Goal: Transaction & Acquisition: Purchase product/service

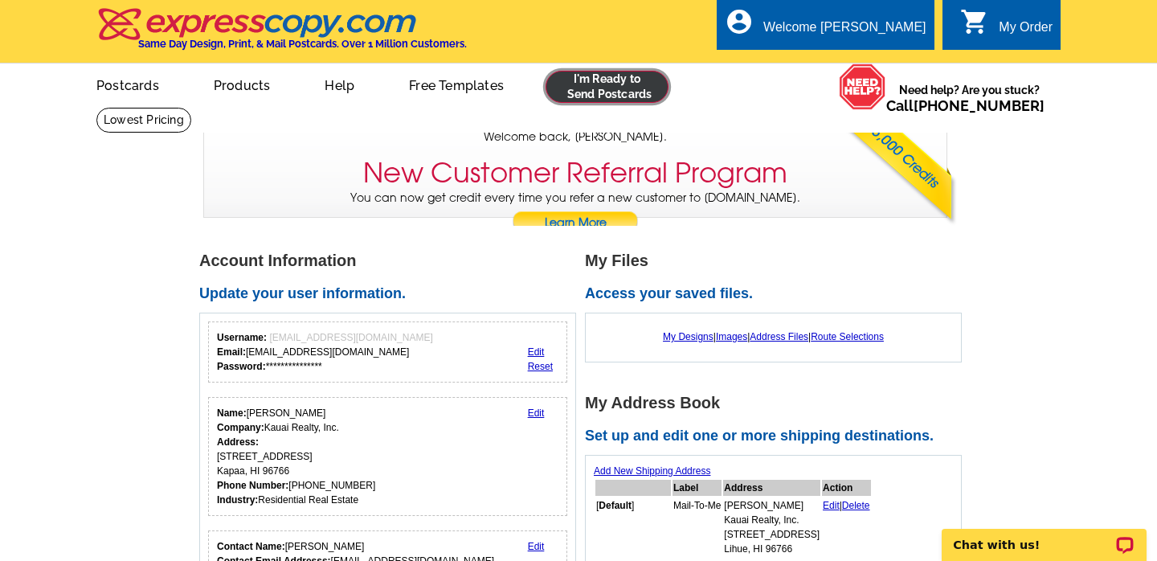
click at [603, 90] on link at bounding box center [607, 87] width 123 height 32
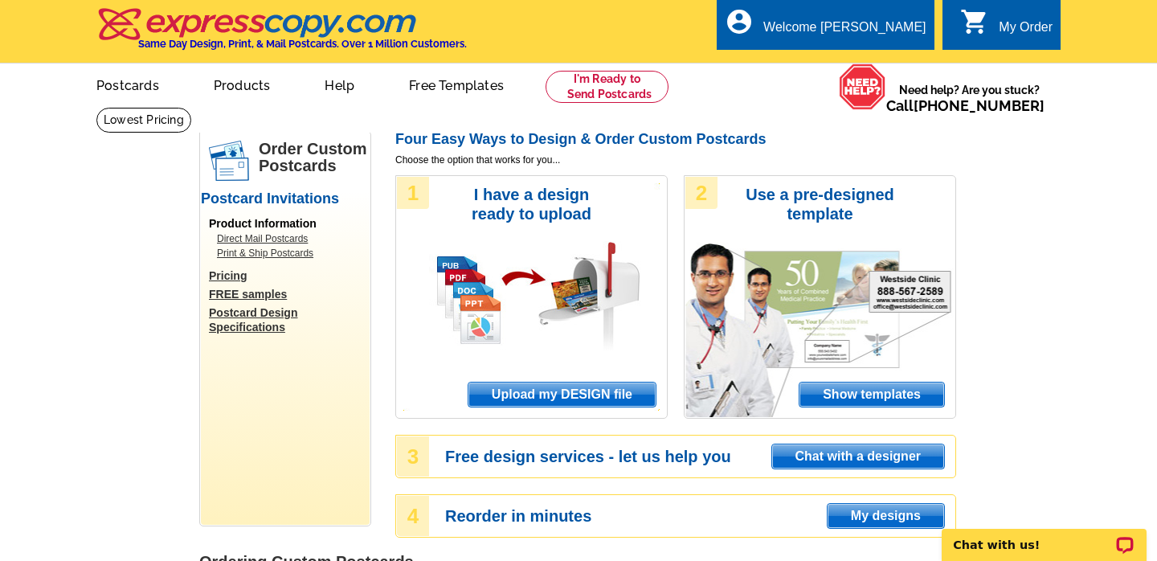
click at [572, 394] on span "Upload my DESIGN file" at bounding box center [562, 395] width 187 height 24
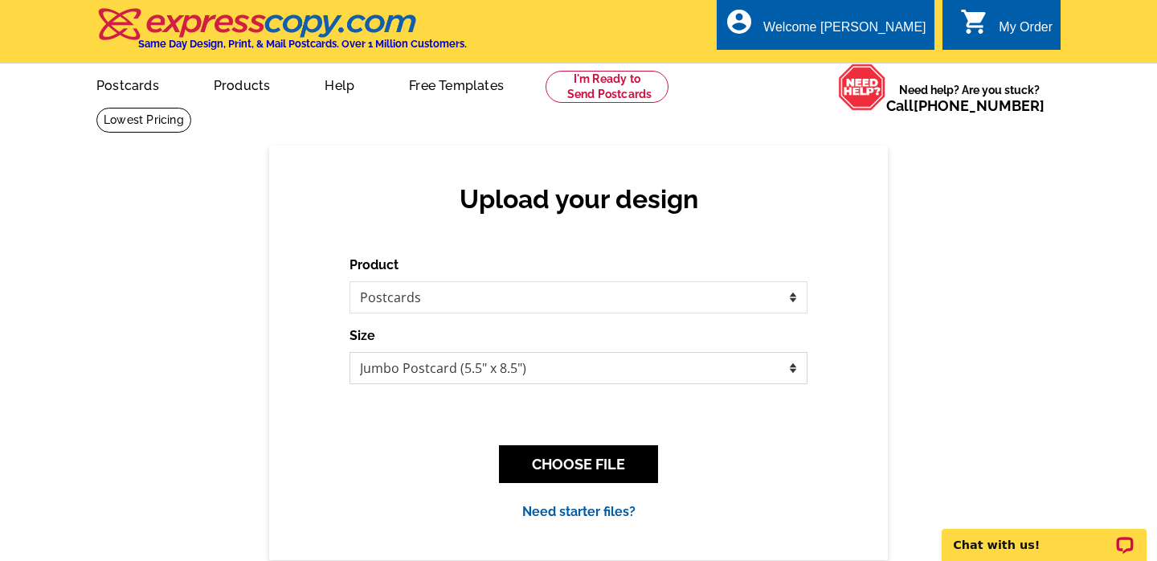
click at [578, 367] on select "Jumbo Postcard (5.5" x 8.5") Regular Postcard (4.25" x 5.6") Panoramic Postcard…" at bounding box center [579, 368] width 458 height 32
select select "1"
click at [350, 352] on select "Jumbo Postcard (5.5" x 8.5") Regular Postcard (4.25" x 5.6") Panoramic Postcard…" at bounding box center [579, 368] width 458 height 32
drag, startPoint x: 581, startPoint y: 467, endPoint x: 604, endPoint y: 466, distance: 22.5
click at [581, 467] on button "CHOOSE FILE" at bounding box center [578, 464] width 159 height 38
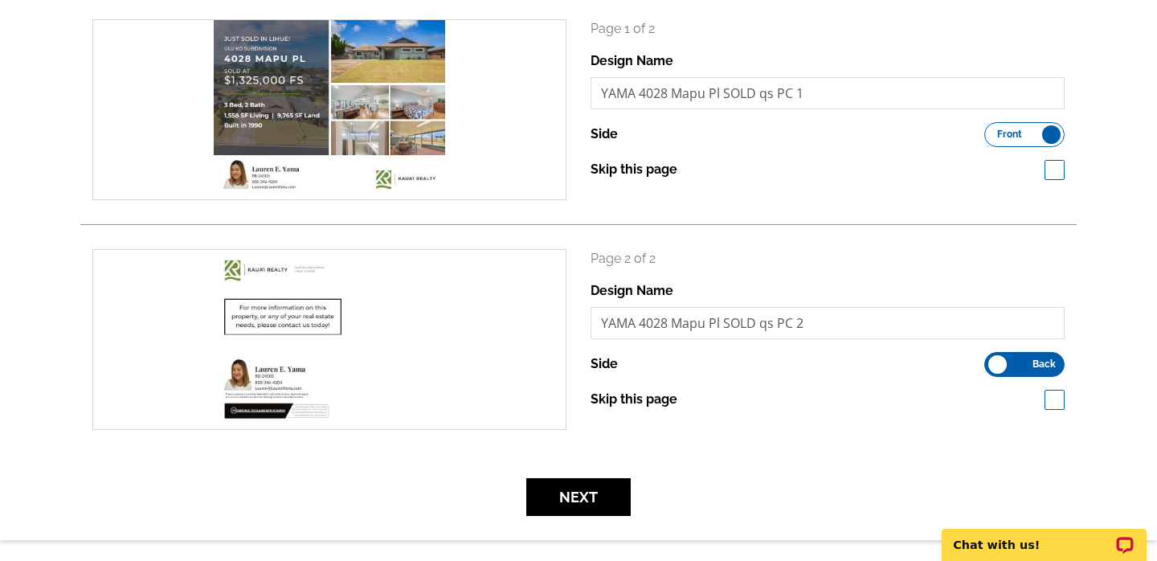
scroll to position [252, 0]
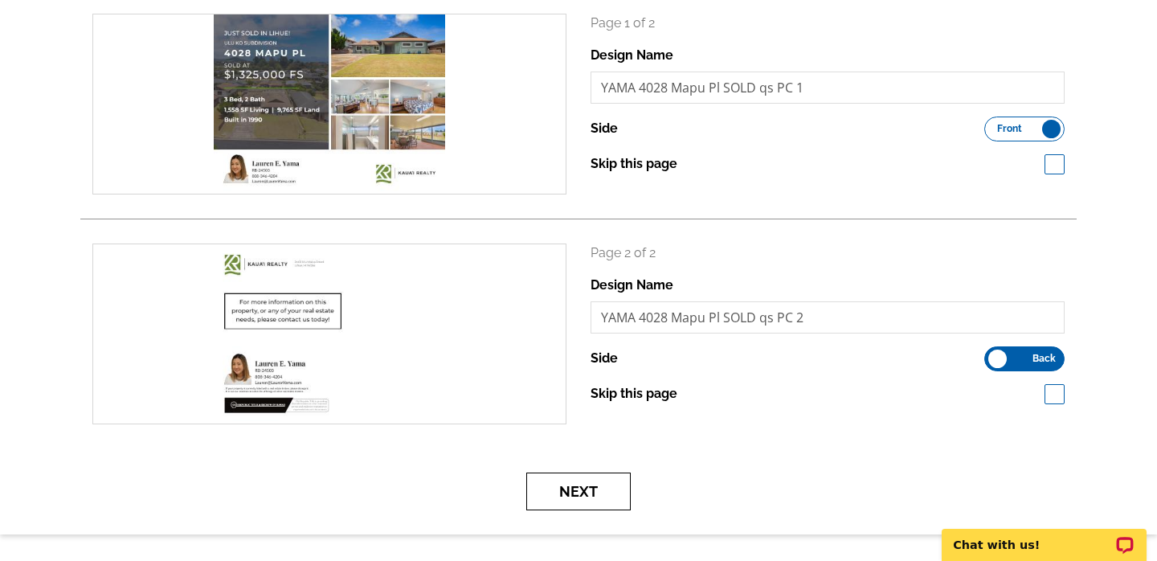
click at [580, 493] on button "Next" at bounding box center [578, 492] width 104 height 38
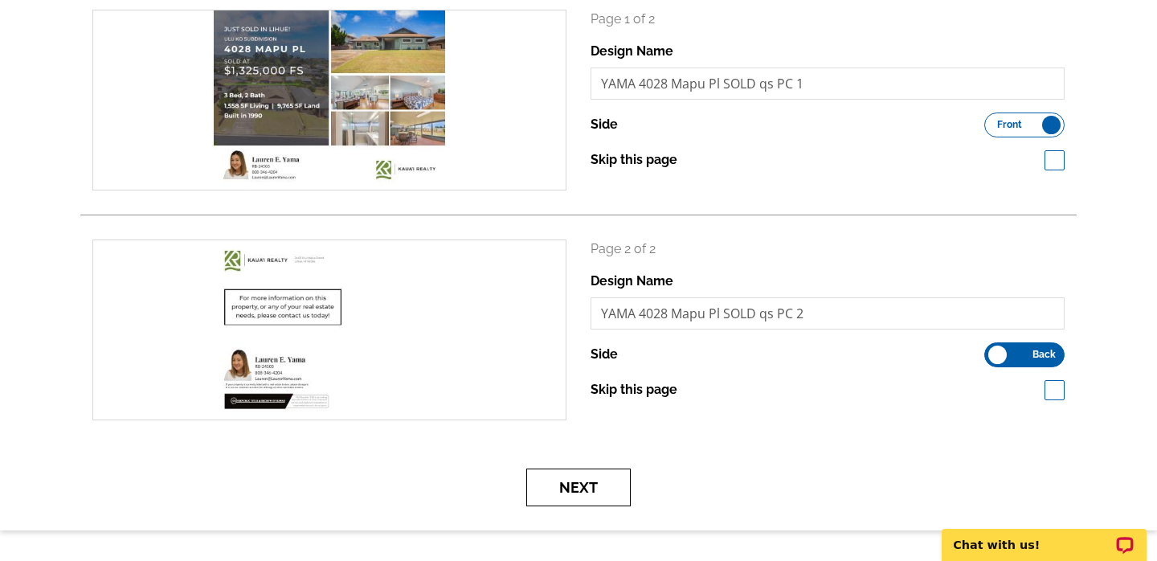
scroll to position [258, 0]
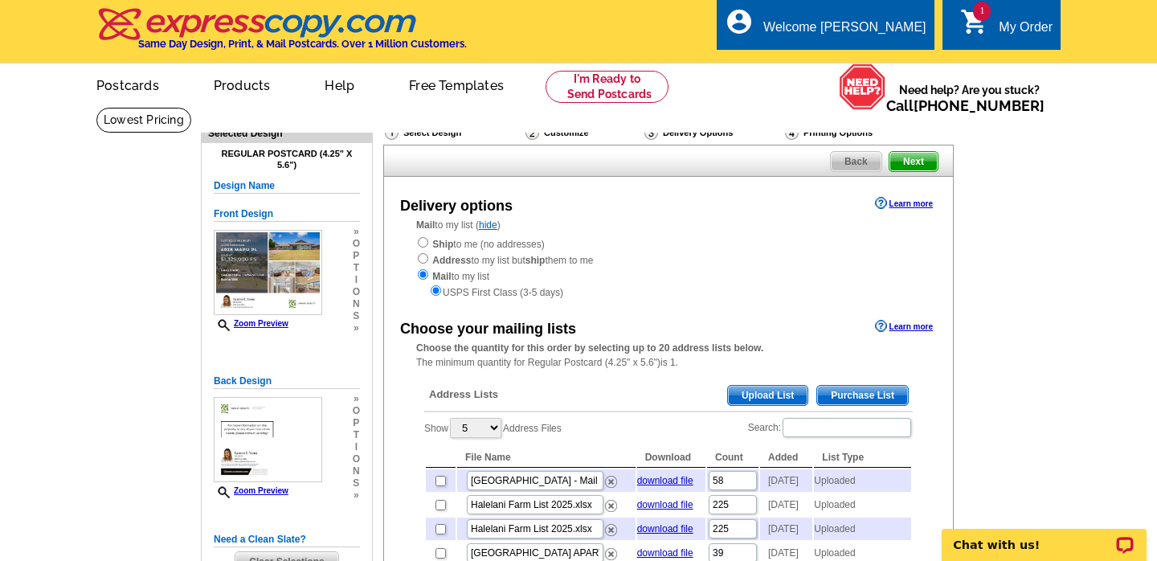
click at [765, 389] on span "Upload List" at bounding box center [768, 395] width 80 height 19
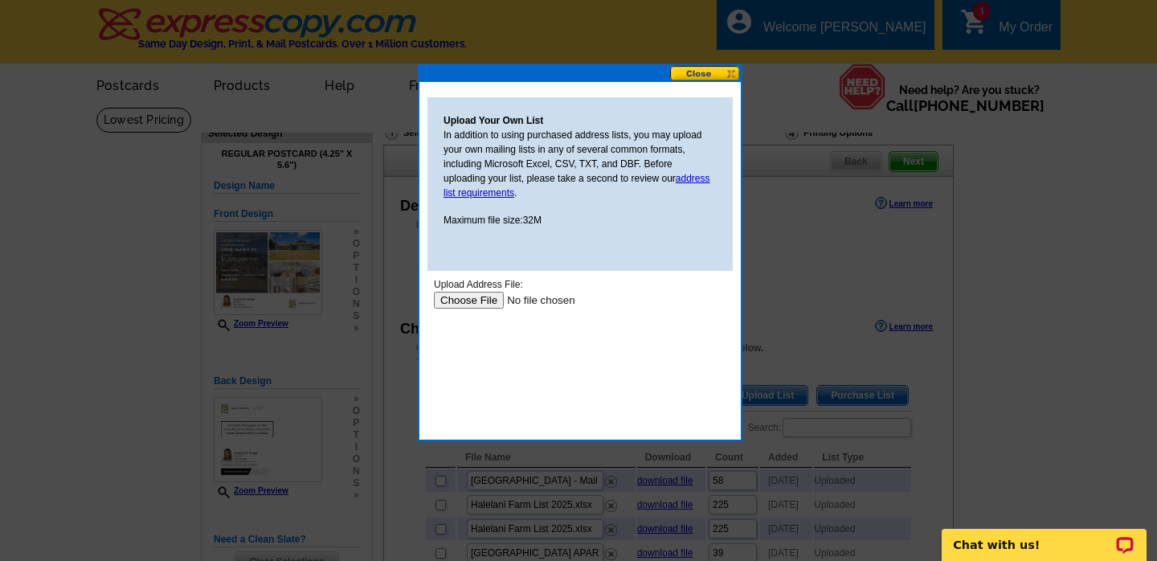
click at [463, 302] on input "file" at bounding box center [535, 300] width 203 height 17
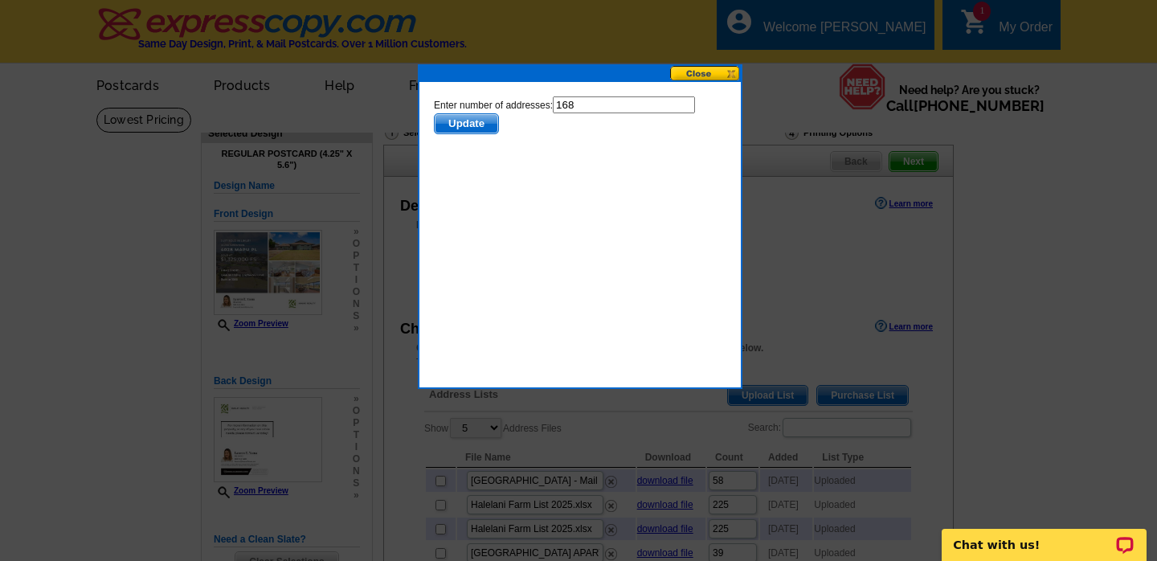
click at [449, 132] on span "Update" at bounding box center [466, 123] width 63 height 19
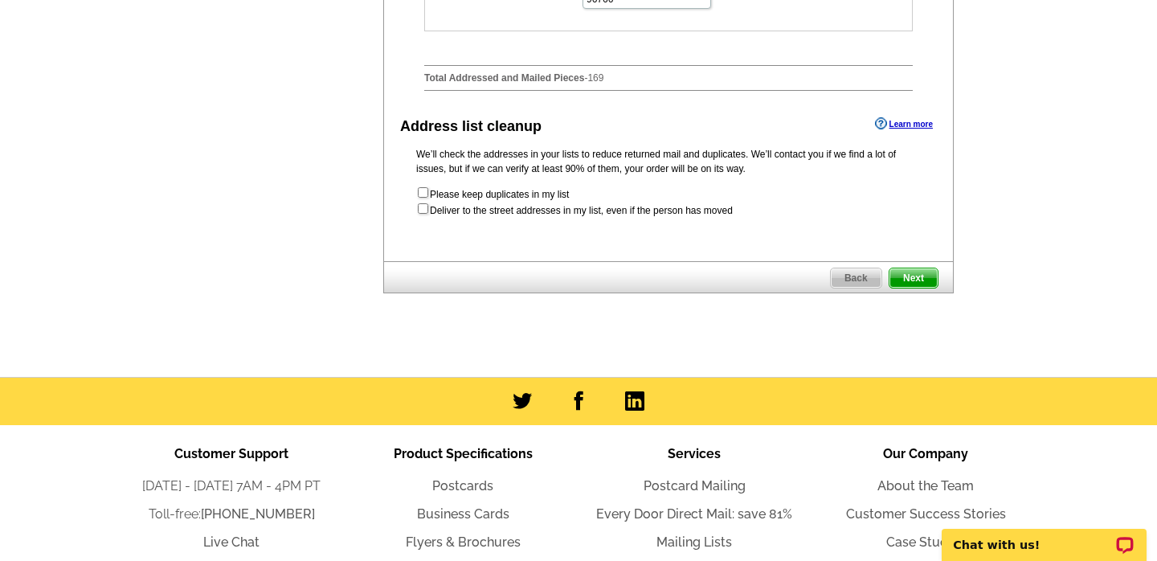
scroll to position [883, 0]
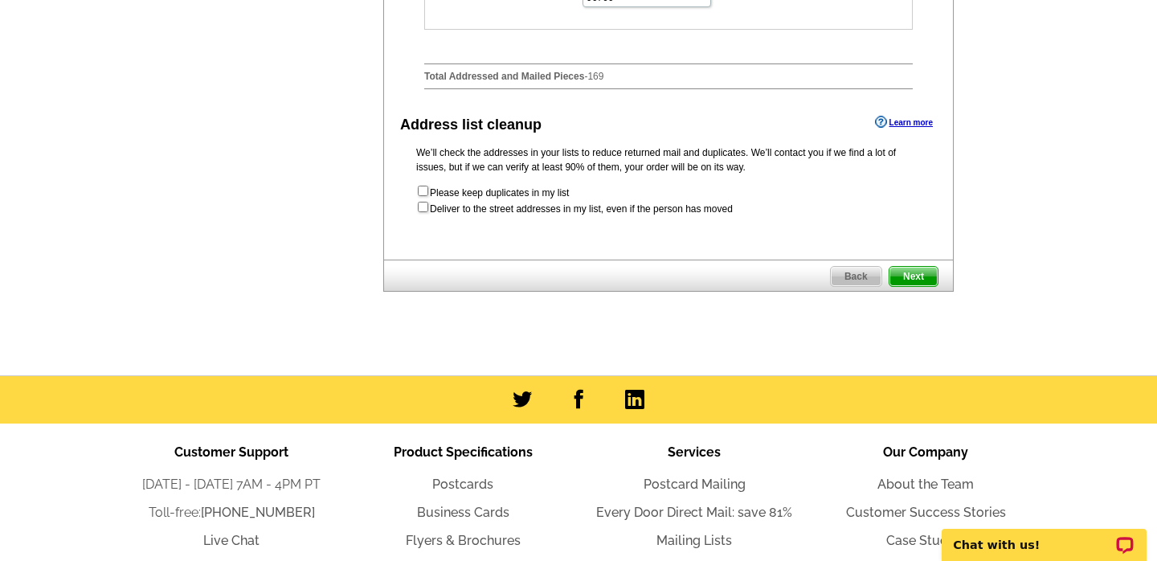
click at [918, 286] on span "Next" at bounding box center [914, 276] width 48 height 19
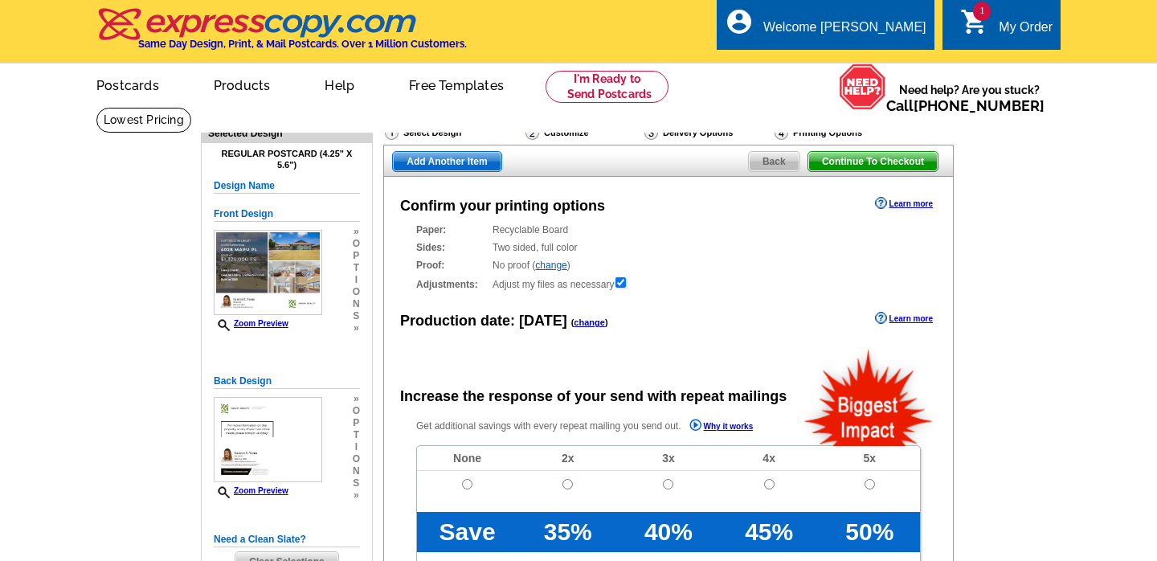
radio input "false"
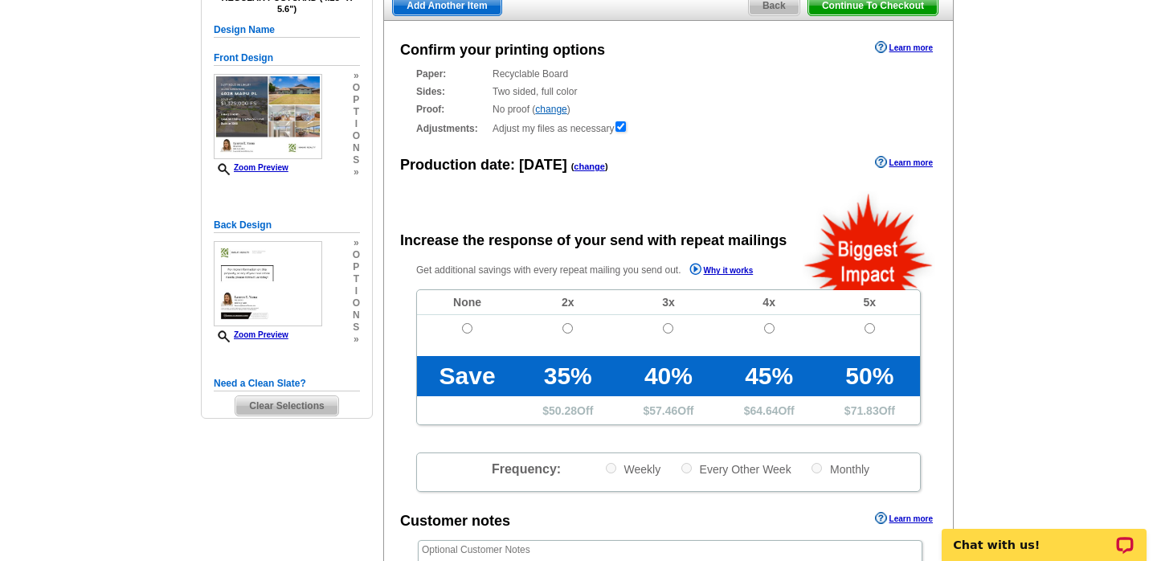
scroll to position [231, 0]
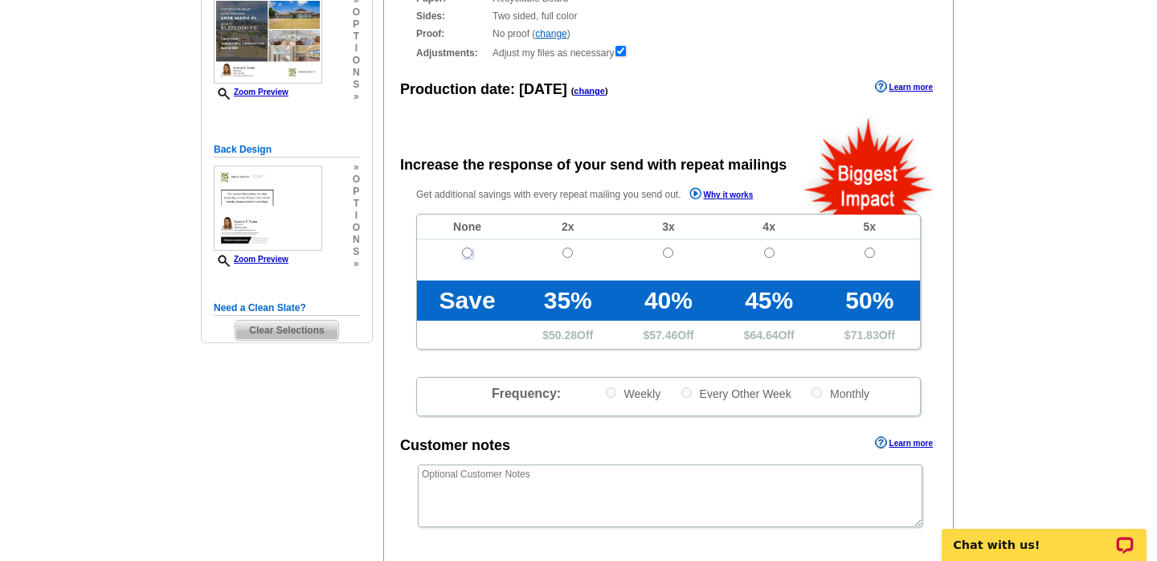
click at [467, 254] on input "radio" at bounding box center [467, 253] width 10 height 10
radio input "true"
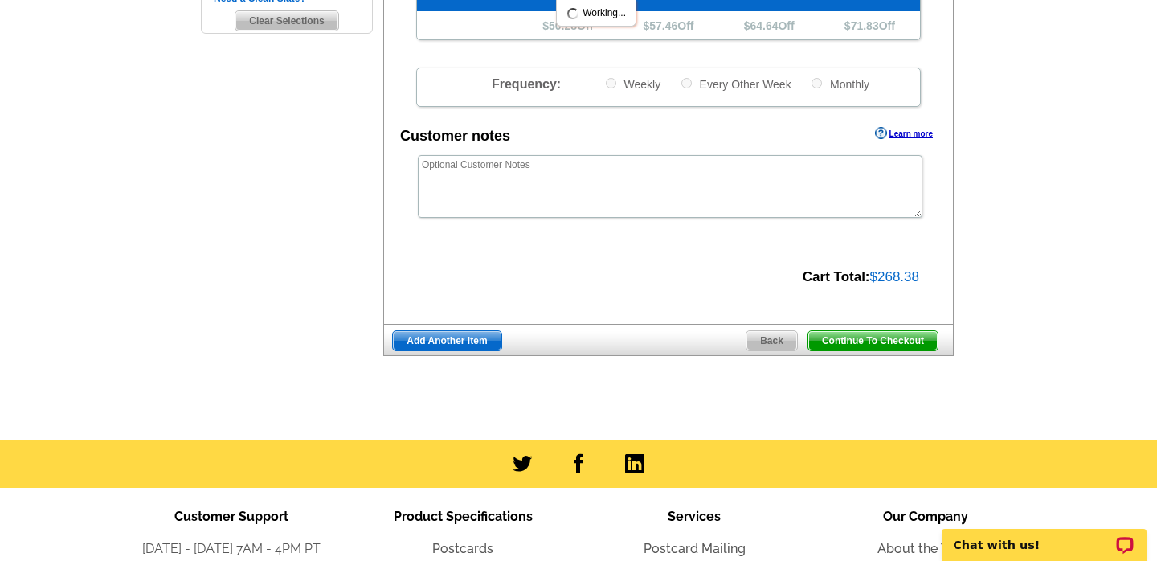
scroll to position [551, 0]
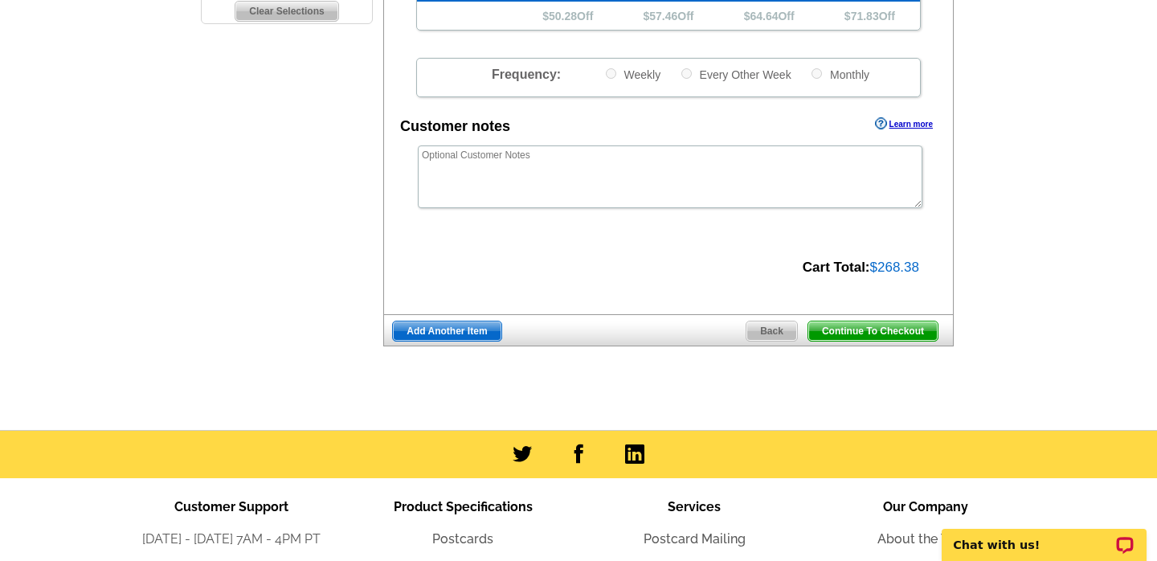
click at [895, 331] on span "Continue To Checkout" at bounding box center [873, 331] width 129 height 19
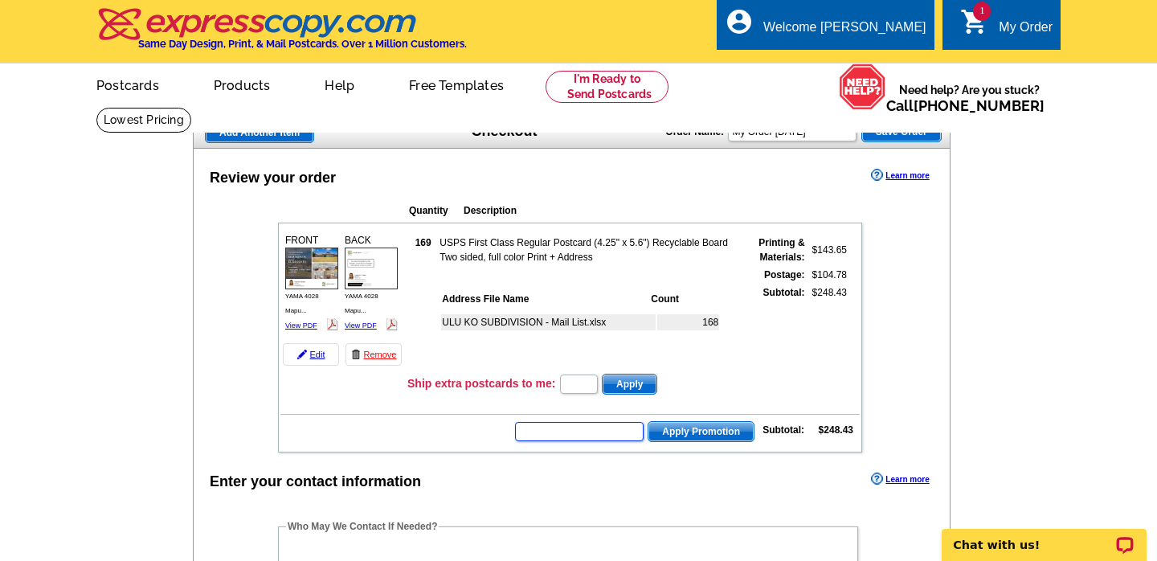
click at [595, 436] on input "text" at bounding box center [579, 431] width 129 height 19
type input "SMS40m"
click at [703, 432] on span "Apply Promotion" at bounding box center [701, 431] width 105 height 19
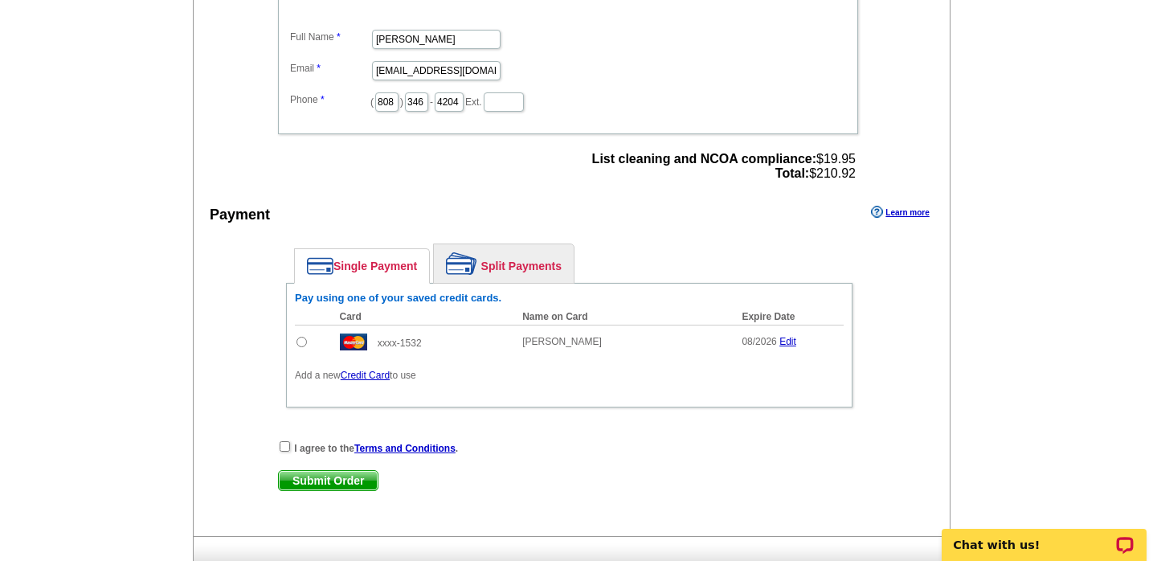
scroll to position [595, 0]
click at [298, 342] on input "radio" at bounding box center [302, 341] width 10 height 10
radio input "true"
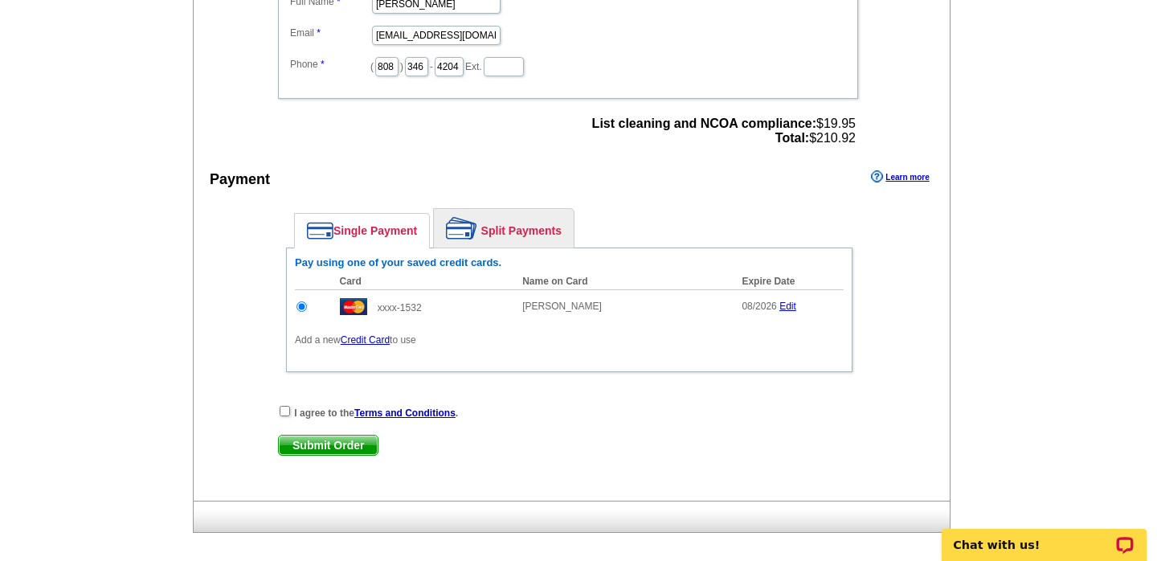
scroll to position [634, 0]
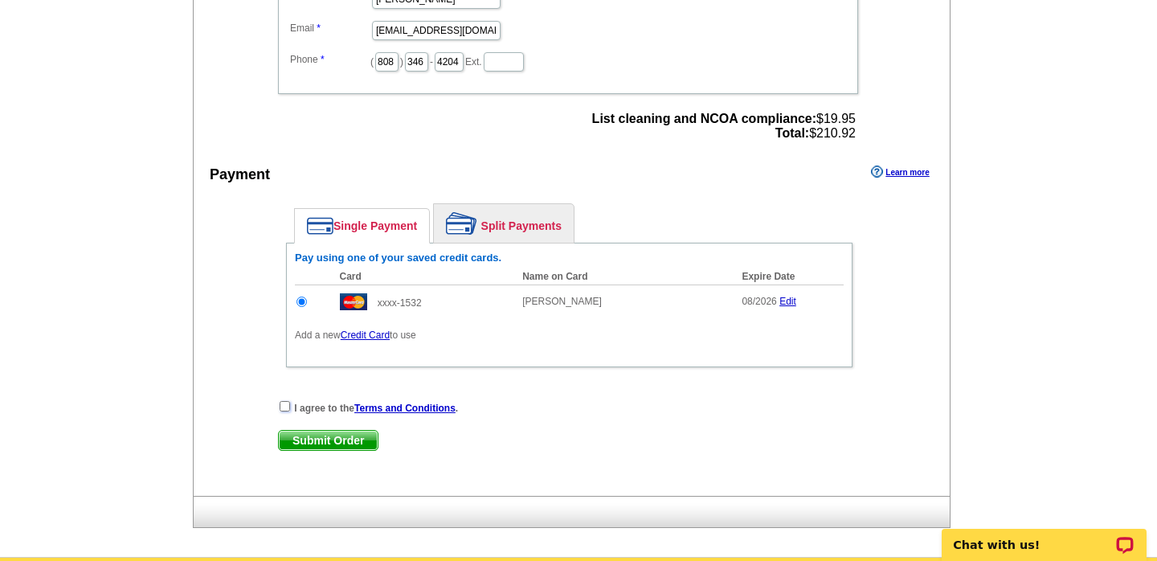
click at [287, 408] on input "checkbox" at bounding box center [285, 406] width 10 height 10
checkbox input "true"
click at [347, 440] on span "Submit Order" at bounding box center [328, 440] width 99 height 19
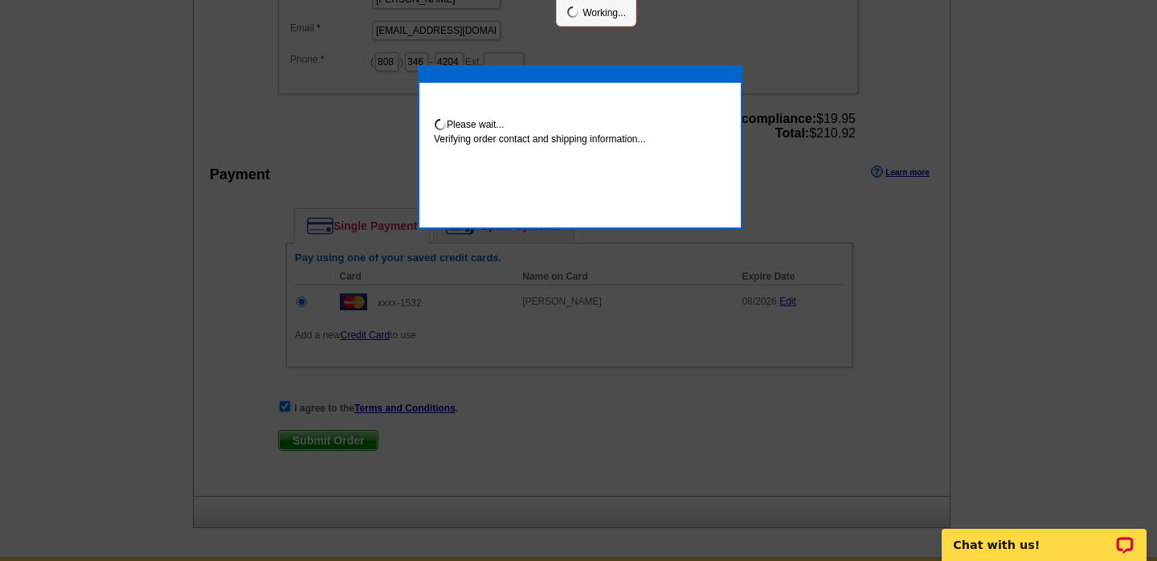
scroll to position [628, 0]
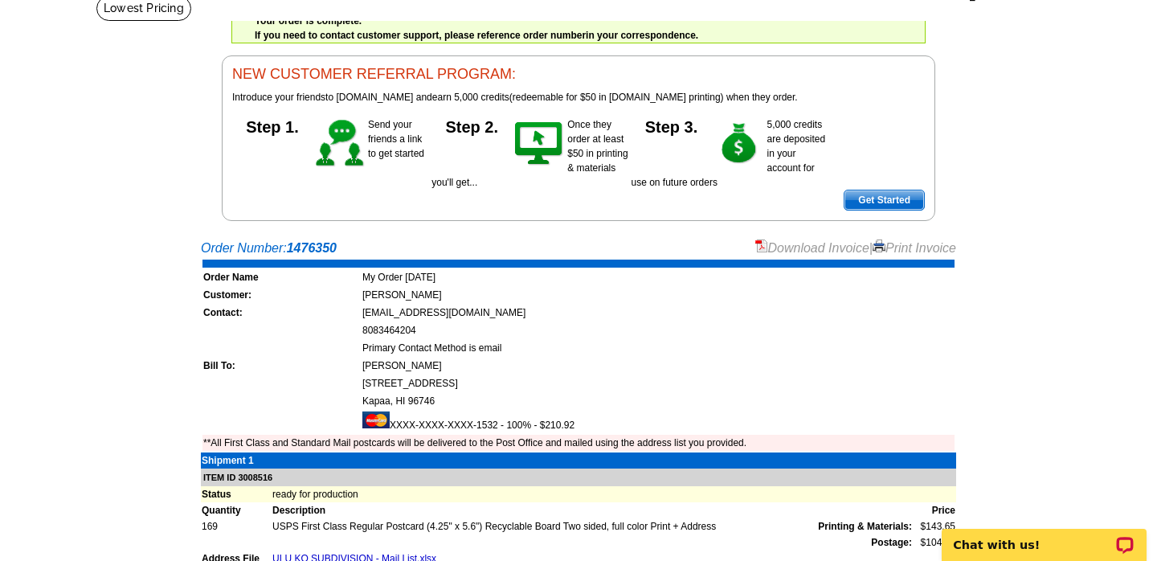
scroll to position [161, 0]
